Goal: Find specific page/section: Locate a particular part of the current website

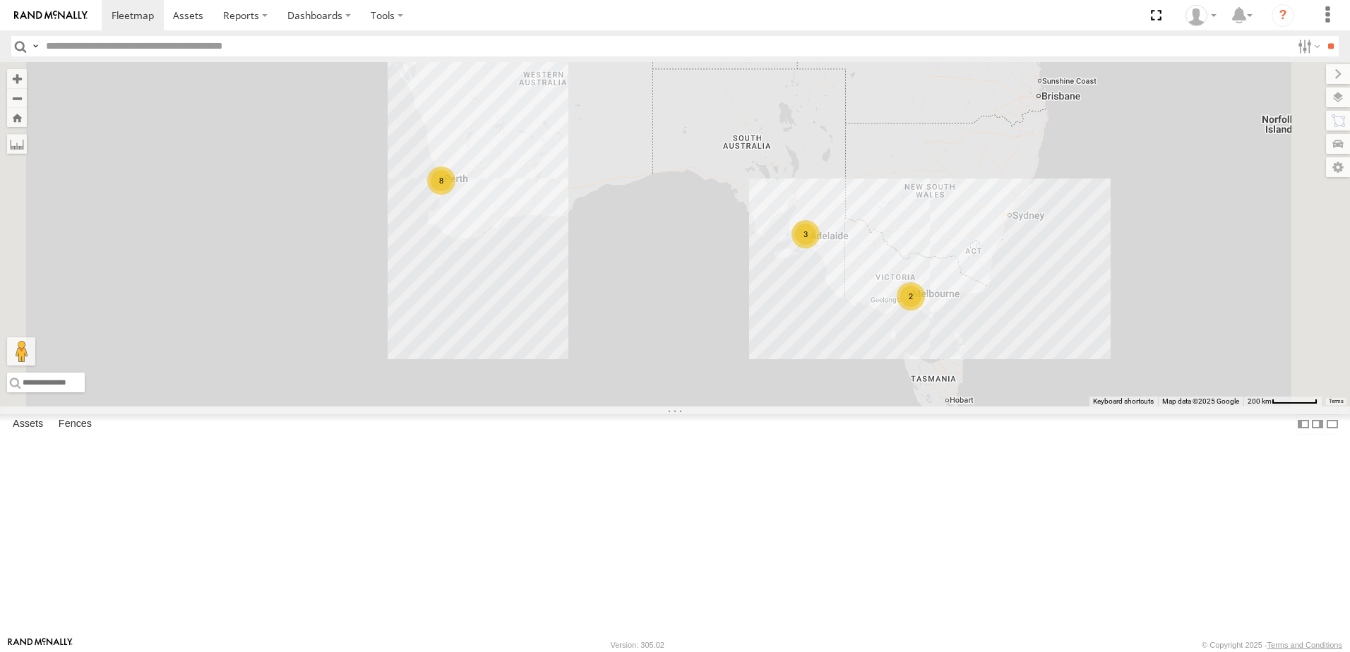
click at [0, 0] on div "Dario Tech 1INY100" at bounding box center [0, 0] width 0 height 0
click at [0, 0] on div "All Assets" at bounding box center [0, 0] width 0 height 0
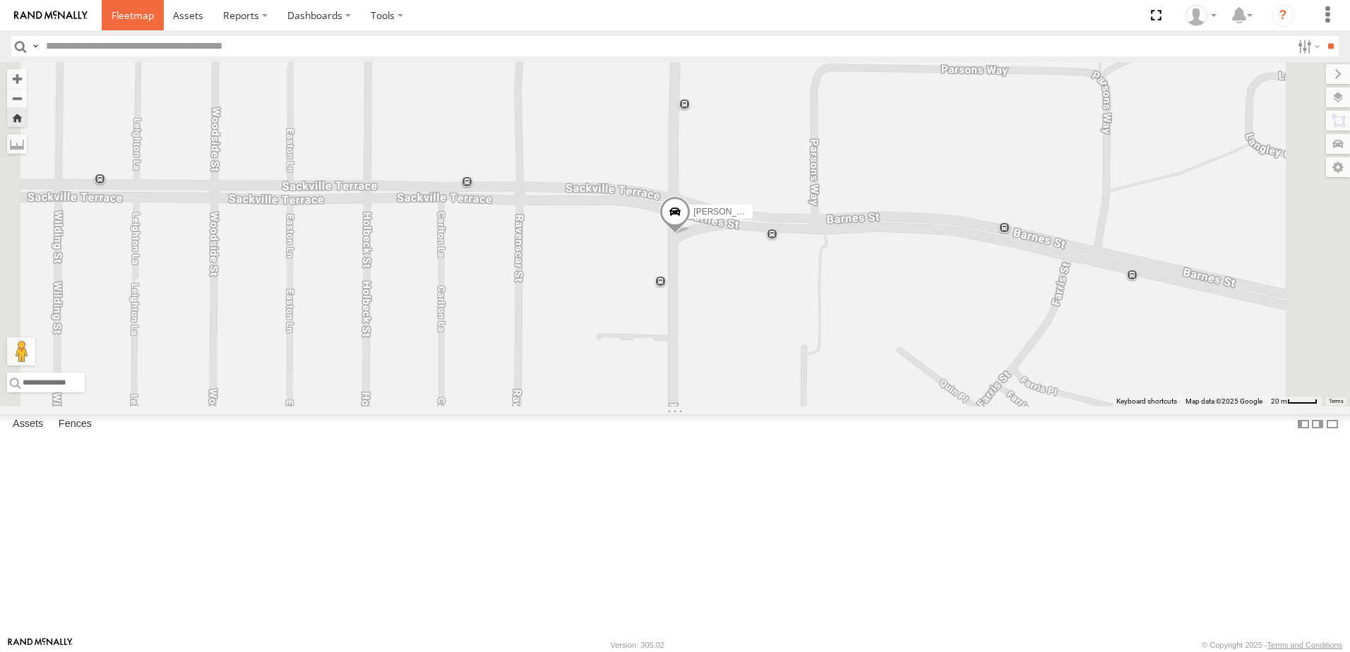
click at [133, 18] on span at bounding box center [133, 14] width 42 height 13
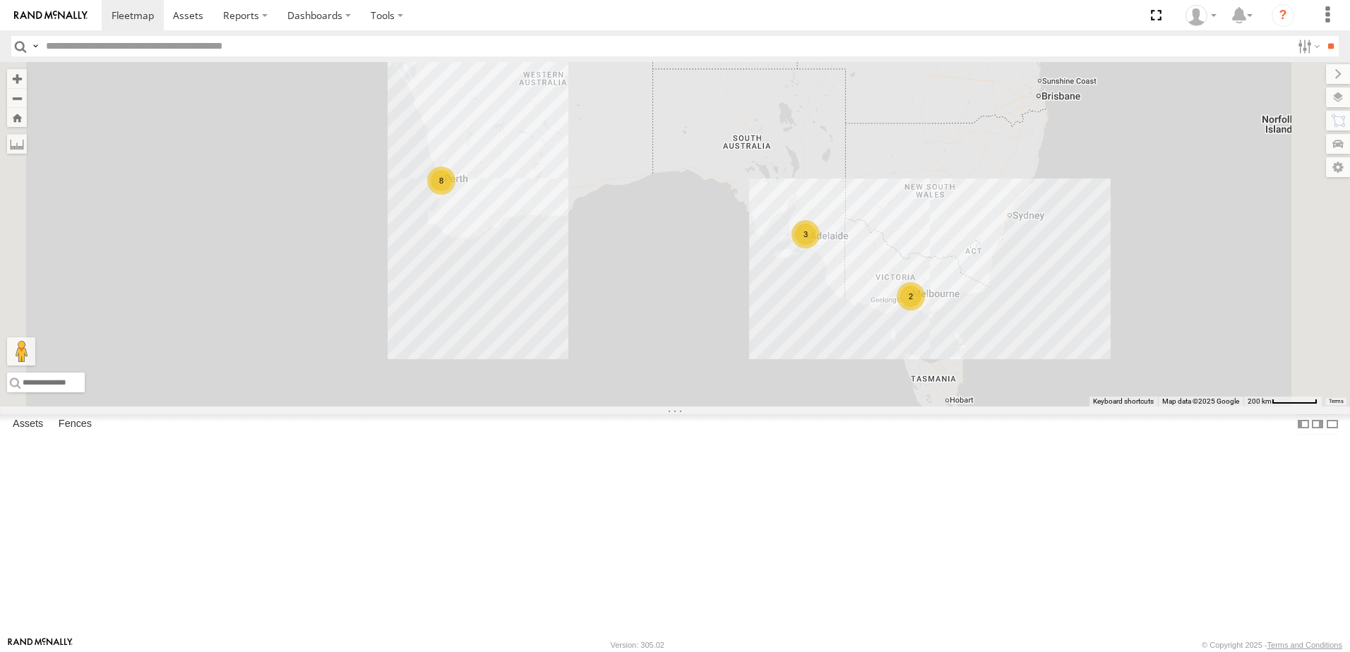
click at [0, 0] on div "All Assets" at bounding box center [0, 0] width 0 height 0
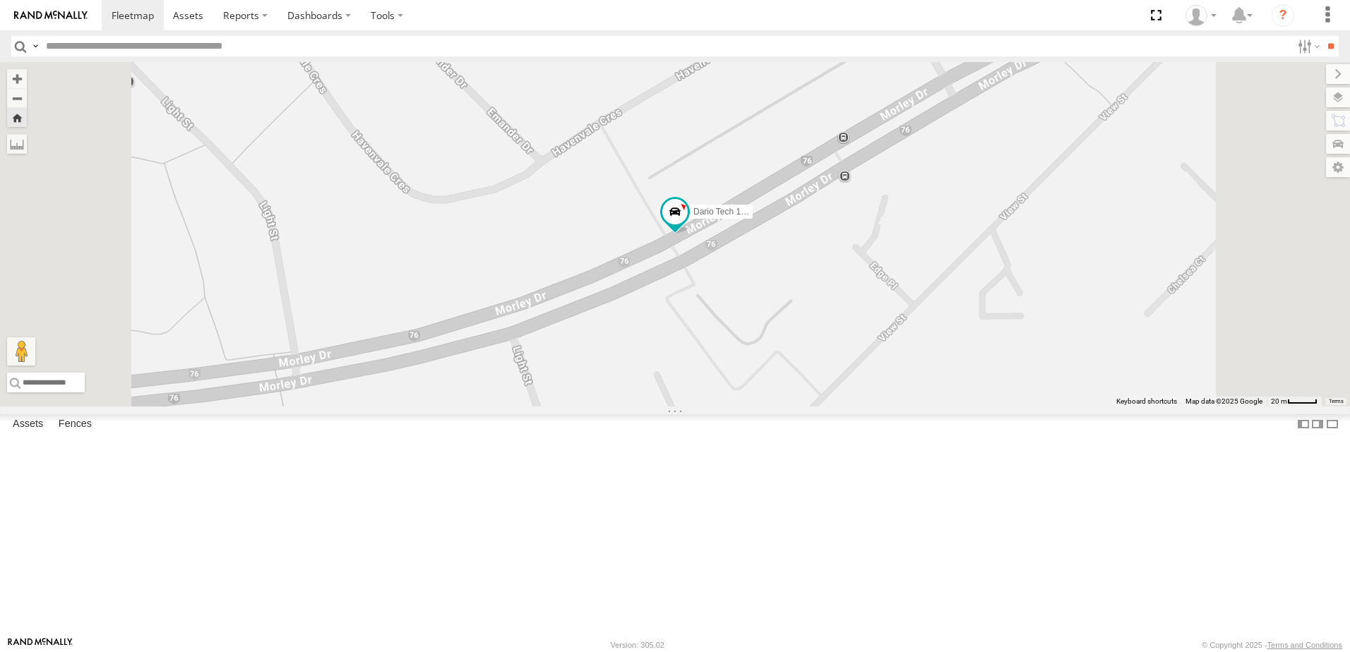
drag, startPoint x: 1017, startPoint y: 280, endPoint x: 906, endPoint y: 282, distance: 110.8
click at [906, 282] on div "Dario Tech 1INY100" at bounding box center [675, 234] width 1350 height 344
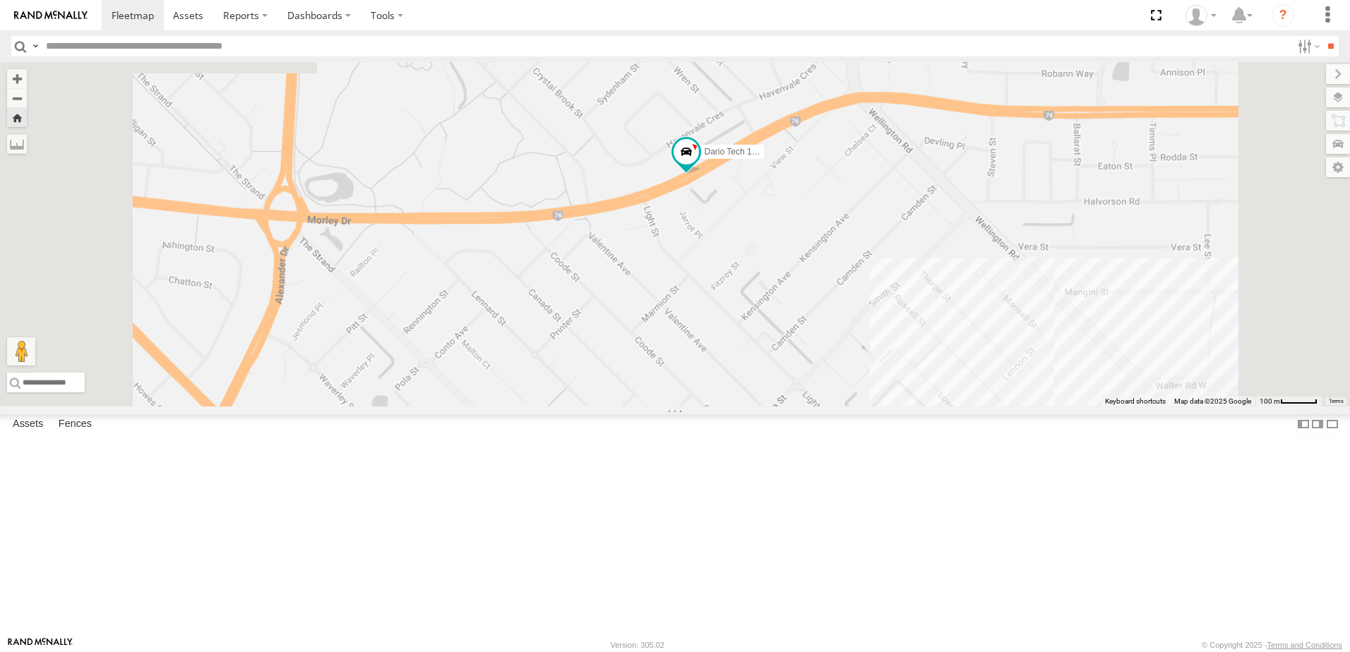
drag, startPoint x: 997, startPoint y: 256, endPoint x: 817, endPoint y: 282, distance: 182.6
click at [817, 282] on div "Dario Tech 1INY100" at bounding box center [675, 234] width 1350 height 344
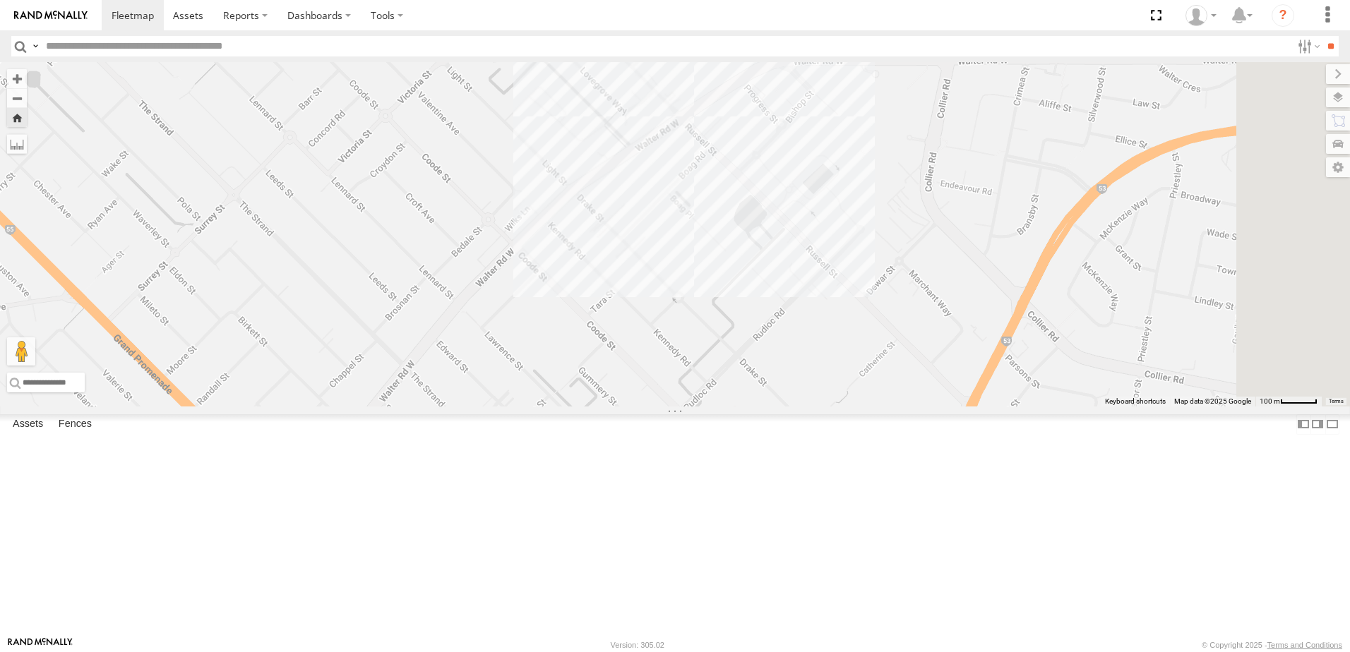
drag, startPoint x: 1024, startPoint y: 501, endPoint x: 882, endPoint y: 163, distance: 366.7
click at [882, 163] on div "Dario Tech 1INY100" at bounding box center [675, 234] width 1350 height 344
click at [923, 239] on div "Dario Tech 1INY100" at bounding box center [675, 234] width 1350 height 344
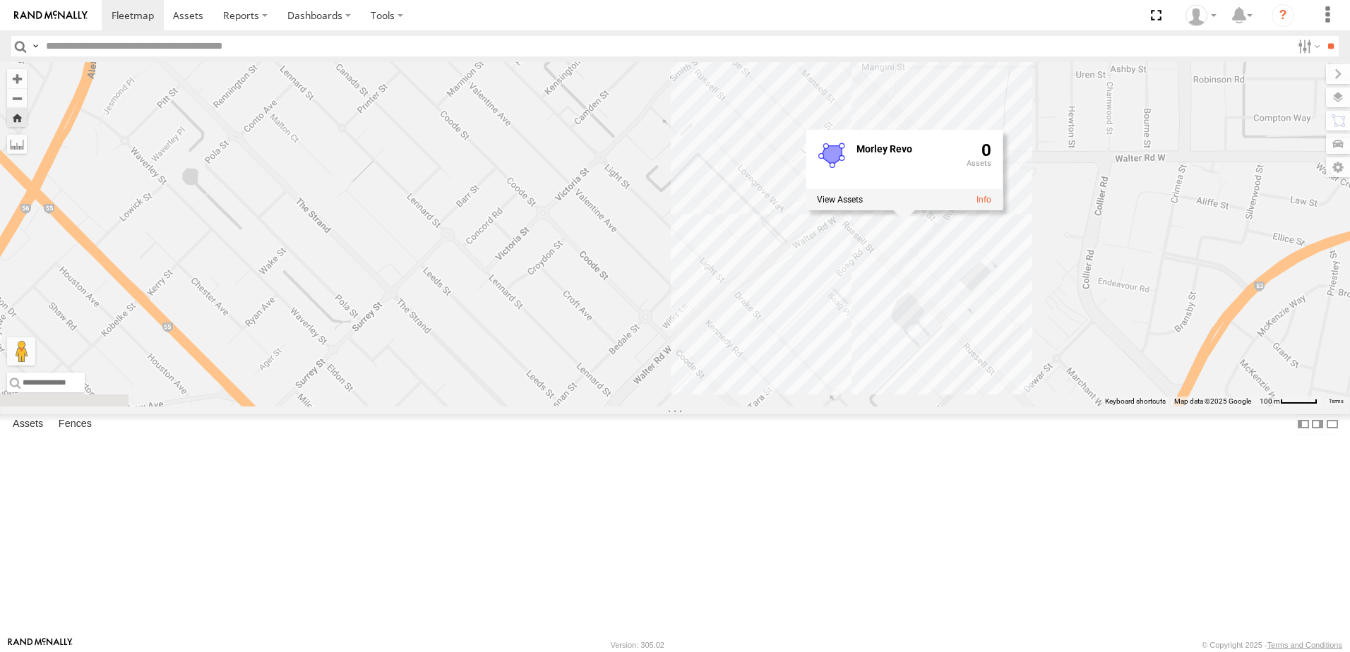
drag, startPoint x: 644, startPoint y: 216, endPoint x: 954, endPoint y: 373, distance: 346.6
click at [970, 383] on div "Dario Tech 1INY100 Morley Revo 0" at bounding box center [675, 234] width 1350 height 344
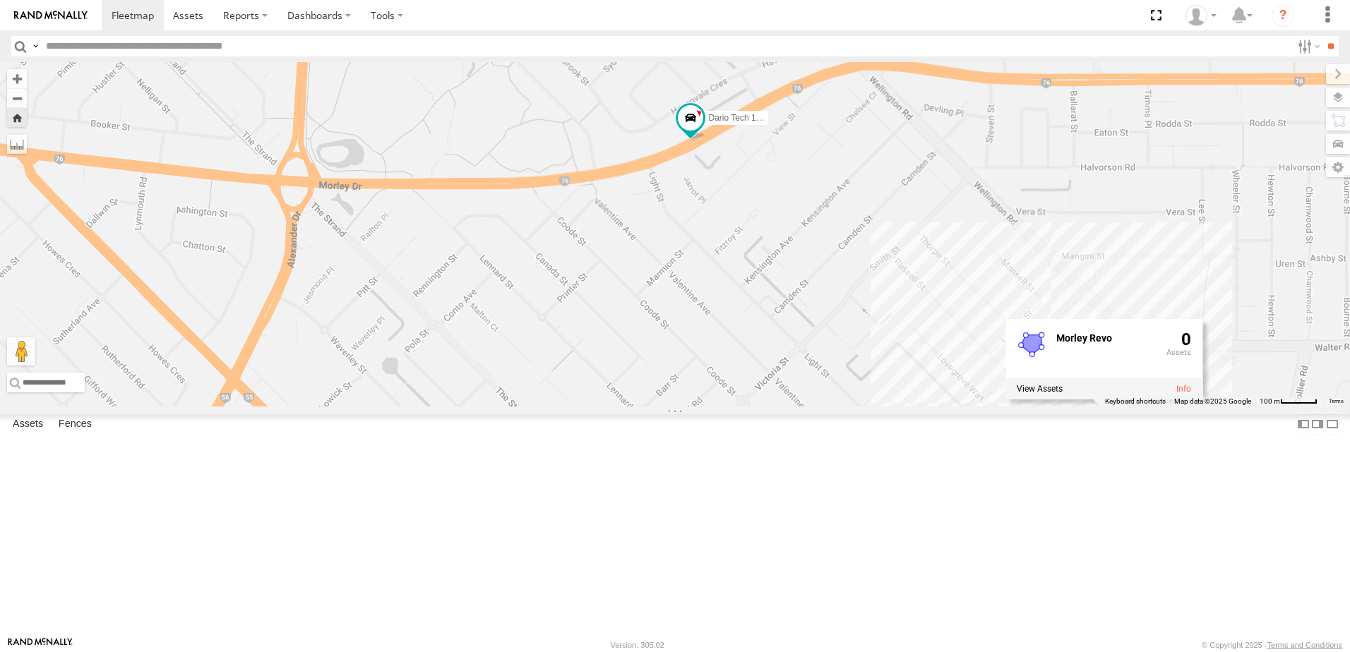
drag, startPoint x: 942, startPoint y: 339, endPoint x: 359, endPoint y: 257, distance: 588.8
click at [359, 257] on div "Dario Tech 1INY100 Morley Revo 0" at bounding box center [675, 234] width 1350 height 344
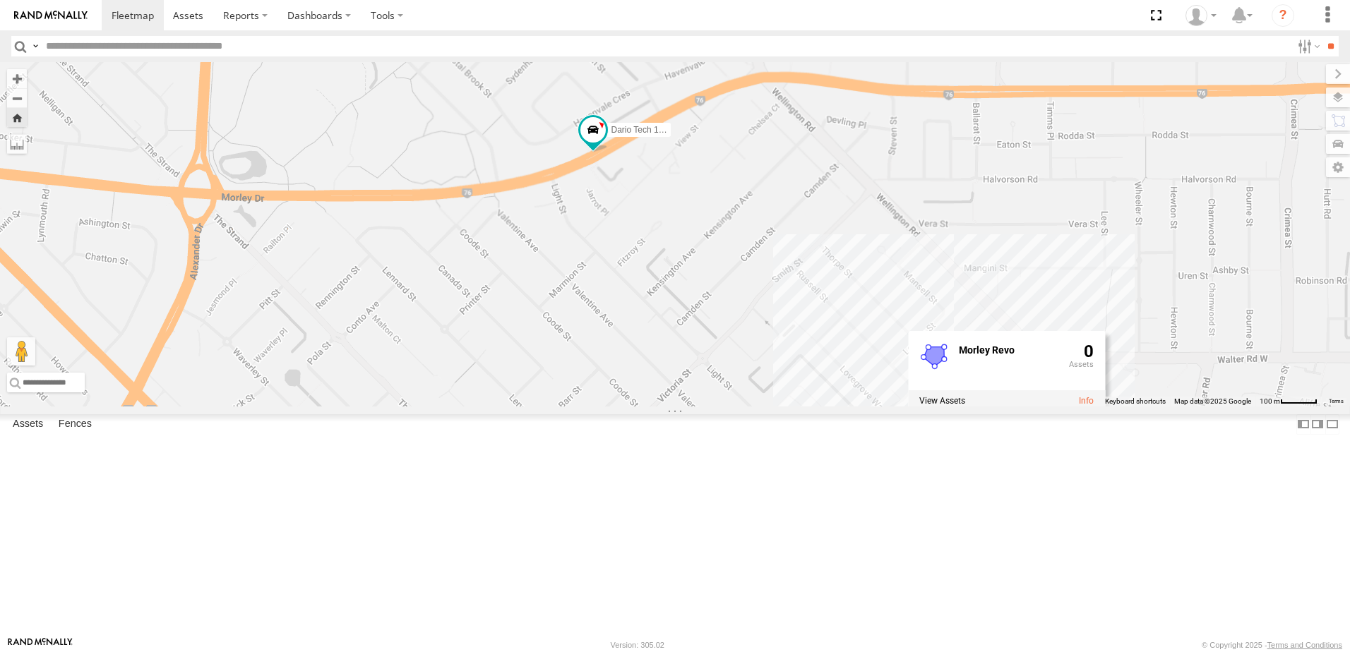
drag, startPoint x: 930, startPoint y: 302, endPoint x: 836, endPoint y: 312, distance: 95.1
click at [836, 312] on div "Dario Tech 1INY100 Morley Revo 0" at bounding box center [675, 234] width 1350 height 344
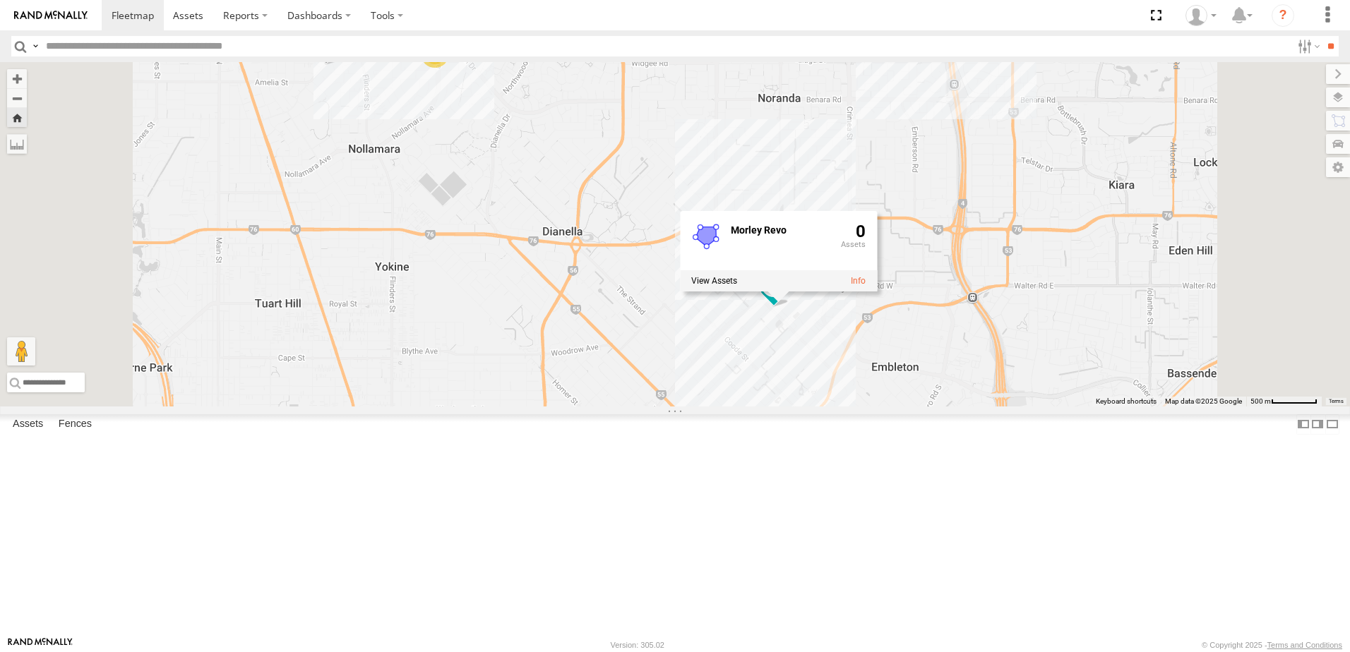
click at [0, 0] on div "Dario Tech 1INY100 All Assets" at bounding box center [0, 0] width 0 height 0
